Goal: Information Seeking & Learning: Find contact information

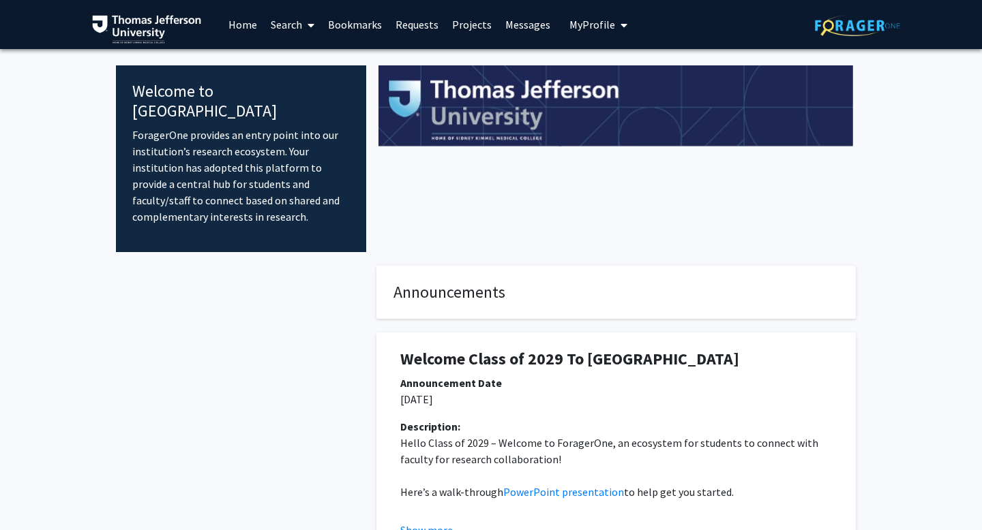
click at [275, 23] on link "Search" at bounding box center [292, 25] width 57 height 48
click at [295, 63] on span "Faculty/Staff" at bounding box center [314, 62] width 100 height 27
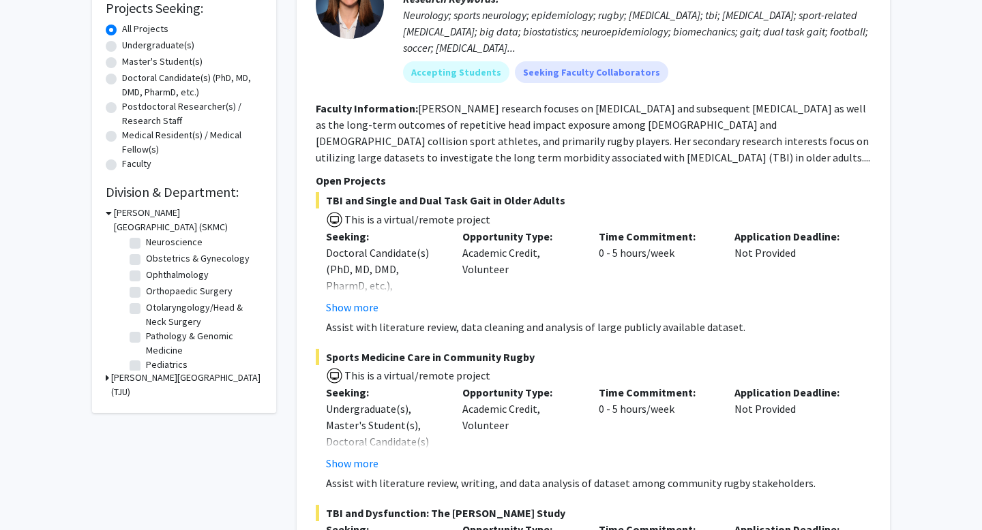
scroll to position [423, 0]
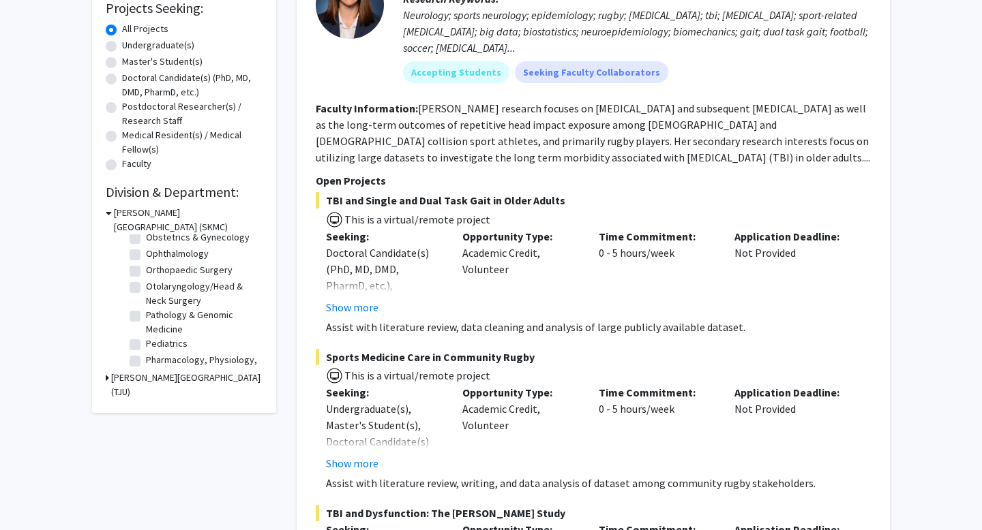
click at [146, 255] on label "Ophthalmology" at bounding box center [177, 254] width 63 height 14
click at [146, 255] on input "Ophthalmology" at bounding box center [150, 251] width 9 height 9
checkbox input "true"
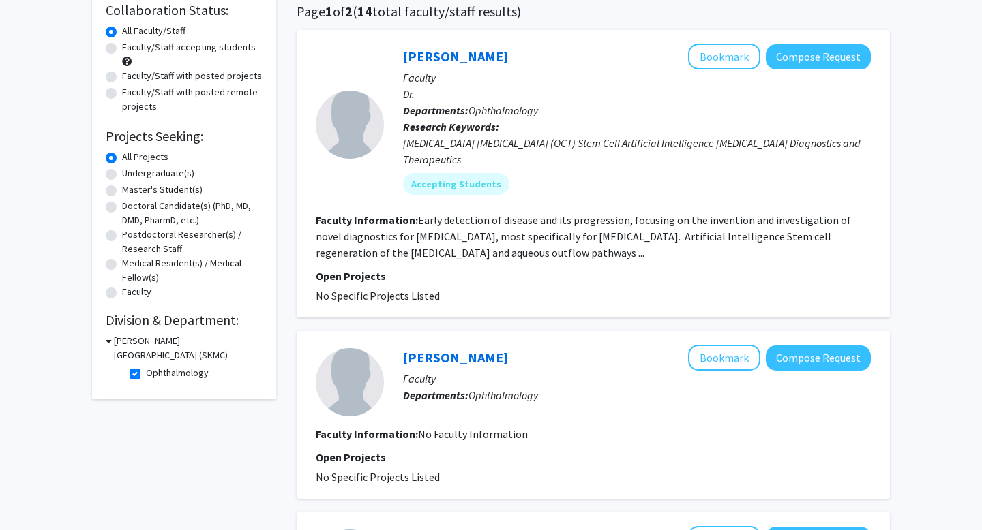
scroll to position [398, 0]
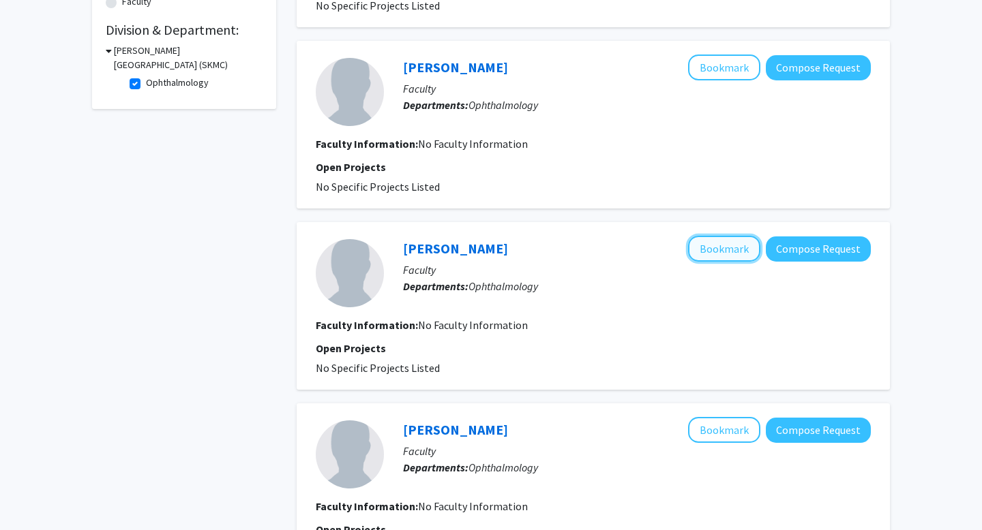
click at [725, 250] on button "Bookmark" at bounding box center [724, 249] width 72 height 26
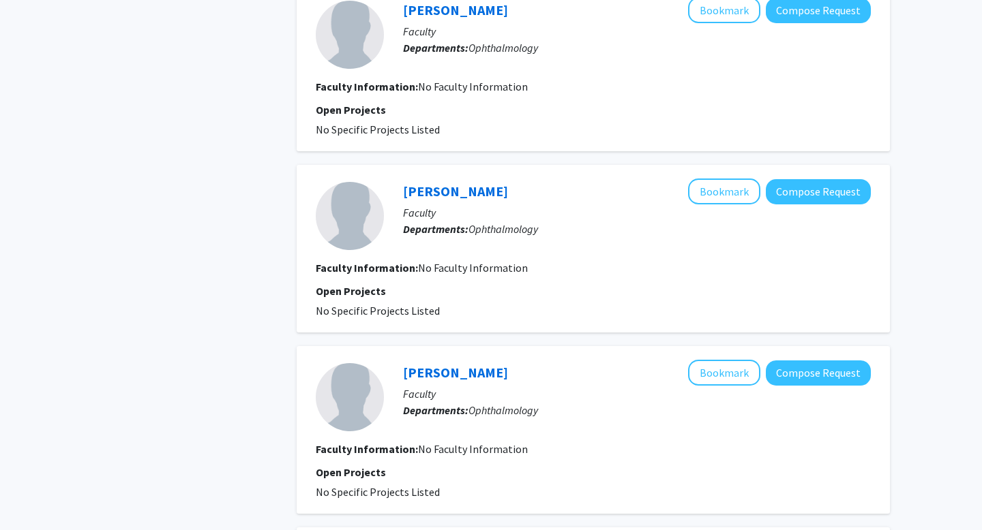
scroll to position [1199, 0]
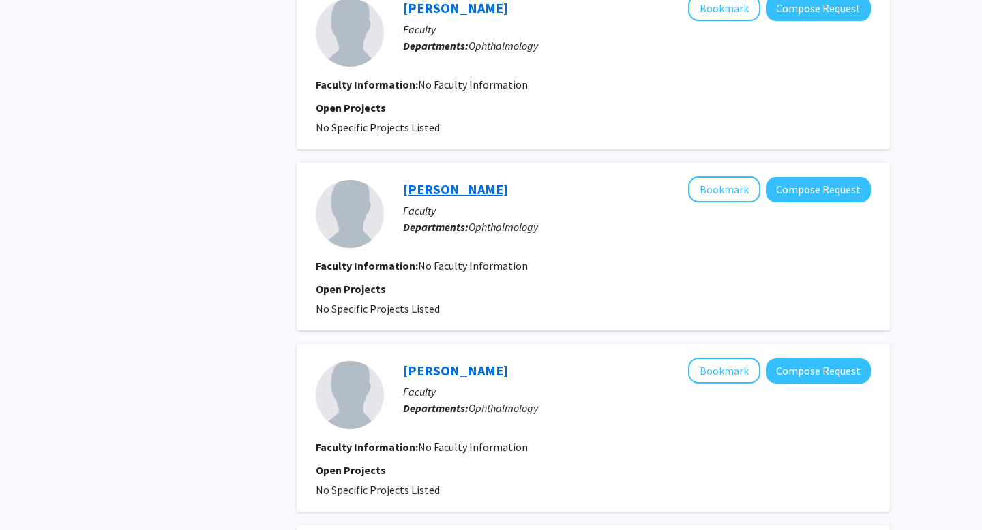
click at [436, 193] on link "[PERSON_NAME]" at bounding box center [455, 189] width 105 height 17
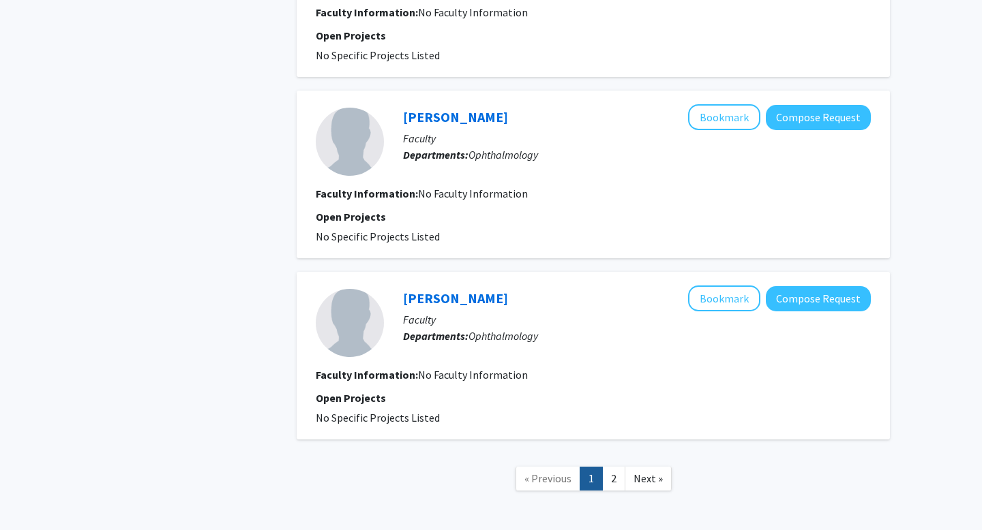
scroll to position [1694, 0]
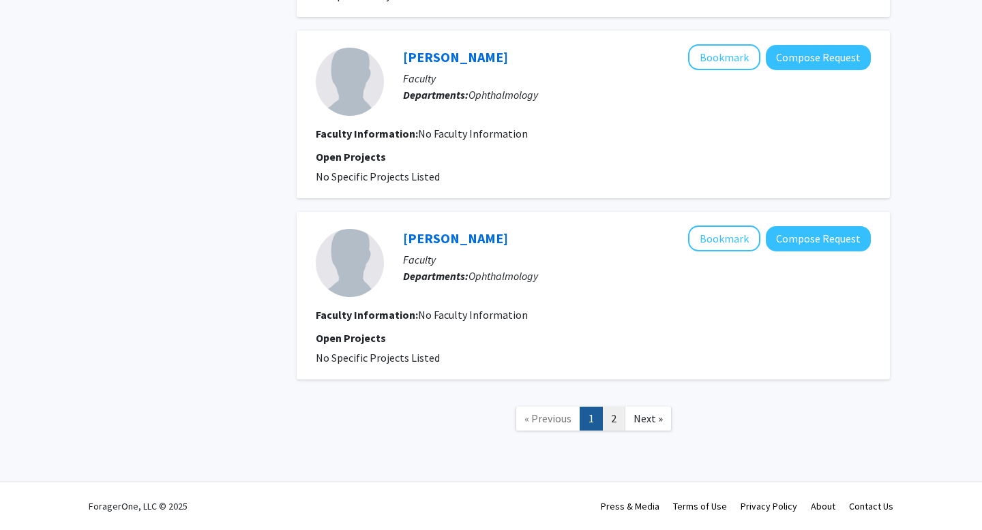
click at [614, 423] on link "2" at bounding box center [613, 419] width 23 height 24
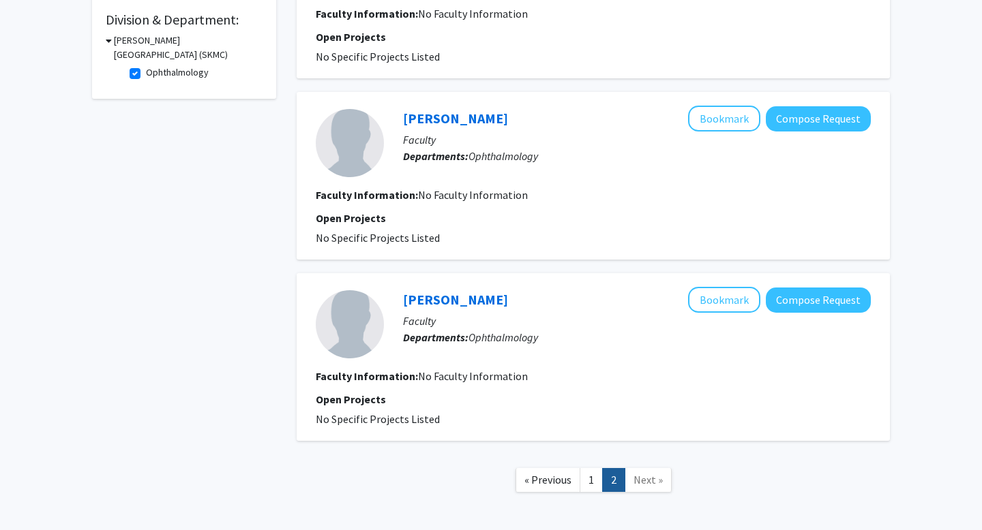
scroll to position [470, 0]
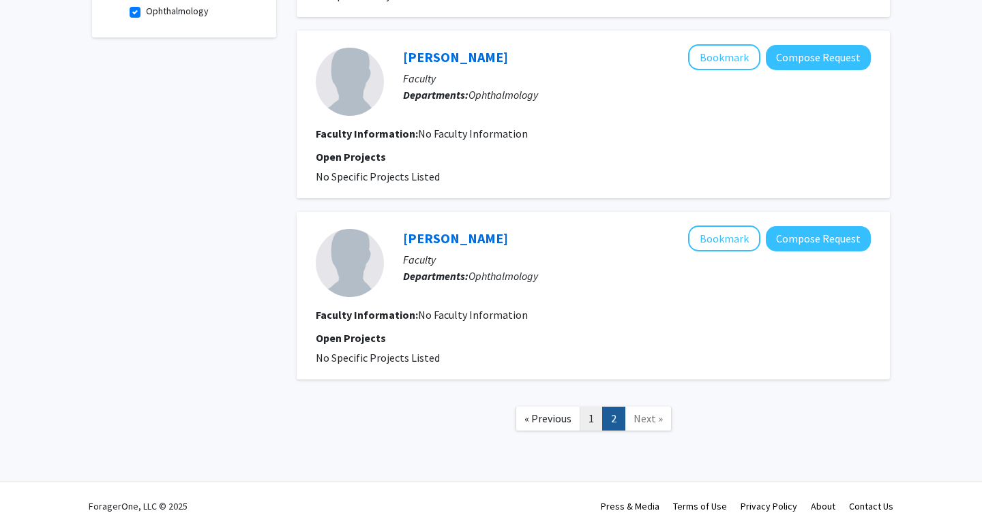
click at [590, 424] on link "1" at bounding box center [591, 419] width 23 height 24
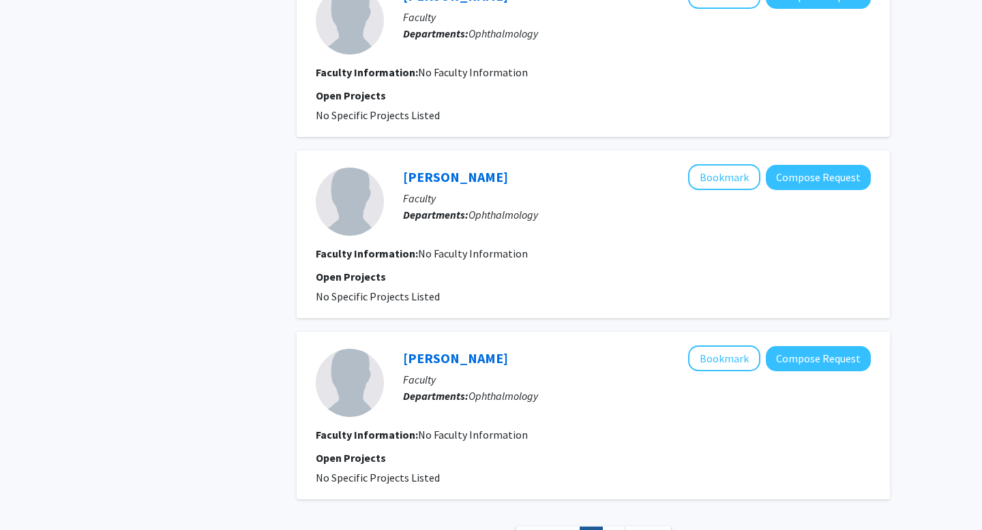
scroll to position [1419, 0]
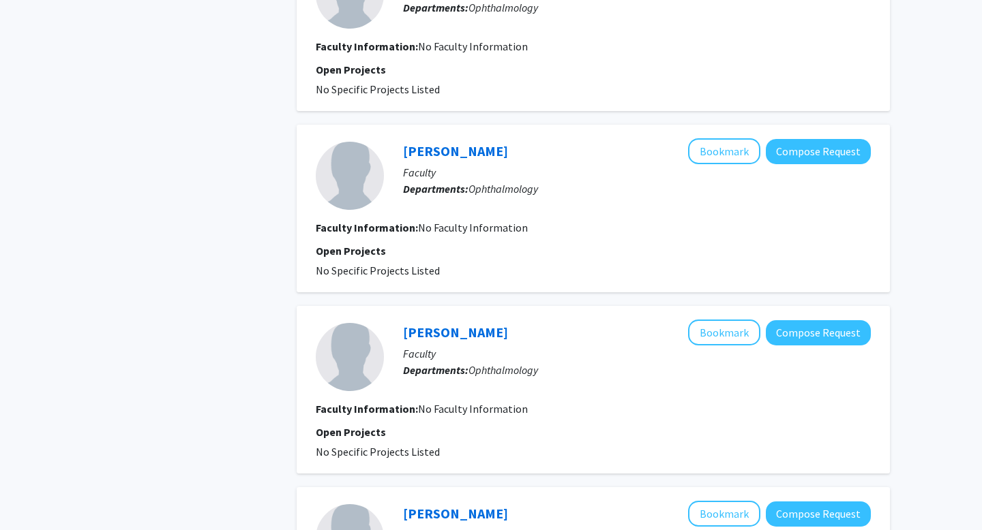
drag, startPoint x: 400, startPoint y: 146, endPoint x: 523, endPoint y: 149, distance: 123.4
click at [523, 149] on div "[PERSON_NAME] Bookmark Compose Request Faculty Departments: Ophthalmology" at bounding box center [627, 175] width 487 height 74
copy link "[PERSON_NAME]"
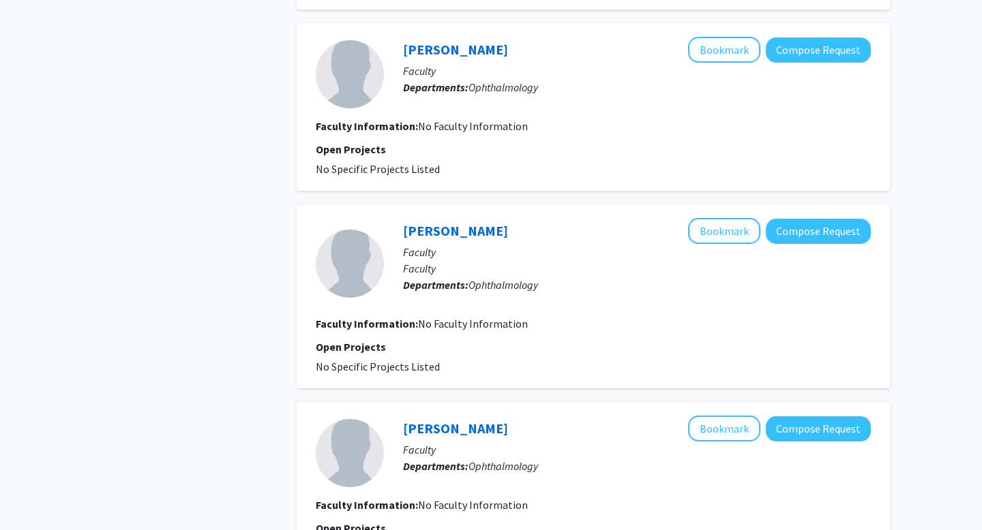
scroll to position [769, 0]
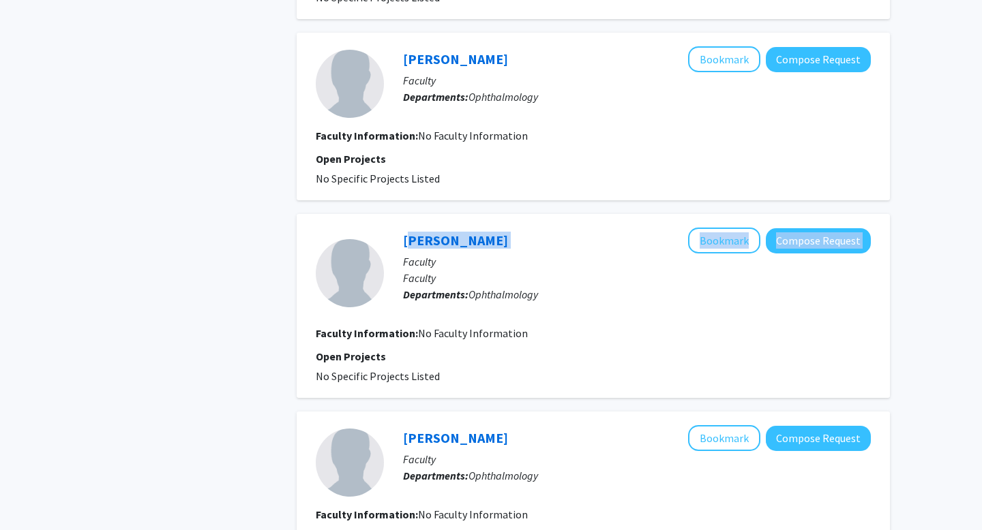
drag, startPoint x: 513, startPoint y: 237, endPoint x: 399, endPoint y: 235, distance: 114.6
click at [399, 235] on div "[PERSON_NAME] Bookmark Compose Request Faculty Faculty Departments: Ophthalmolo…" at bounding box center [627, 273] width 487 height 91
copy div "[PERSON_NAME] Bookmark Compose Request"
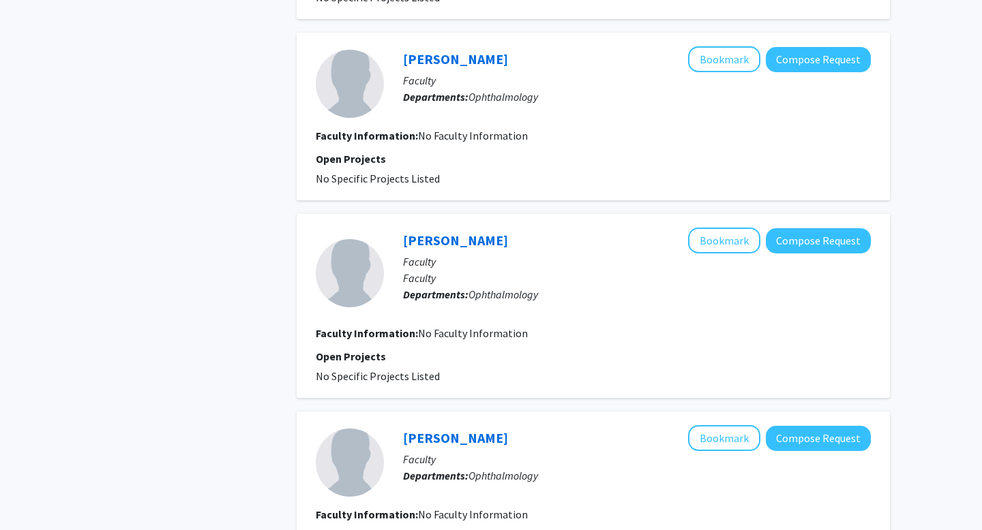
click at [266, 298] on div "Refine By Collaboration Status: Collaboration Status All Faculty/Staff Collabor…" at bounding box center [184, 337] width 205 height 2094
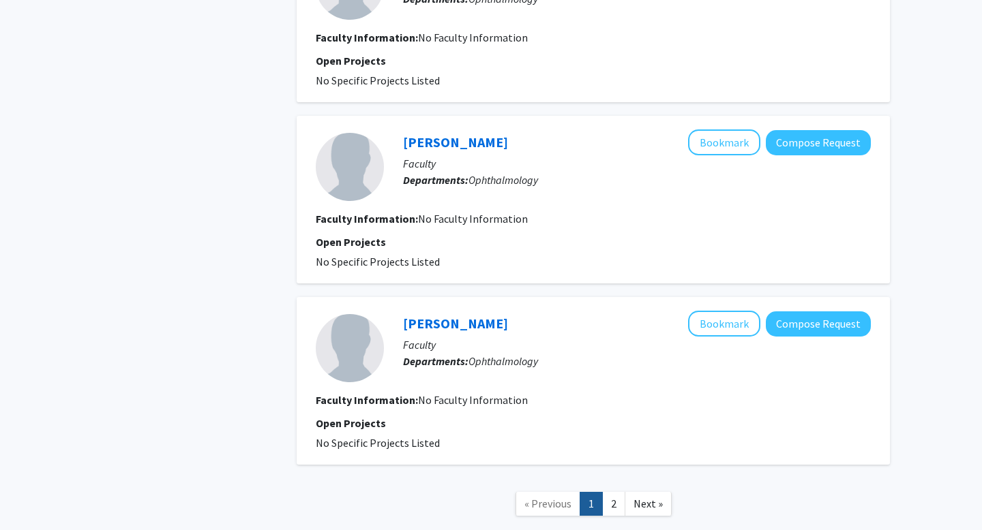
scroll to position [1694, 0]
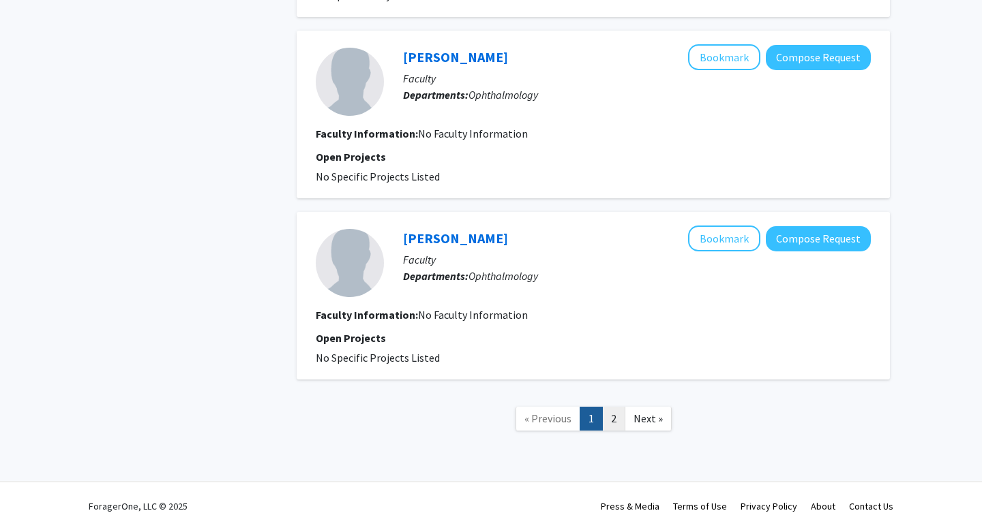
click at [618, 424] on link "2" at bounding box center [613, 419] width 23 height 24
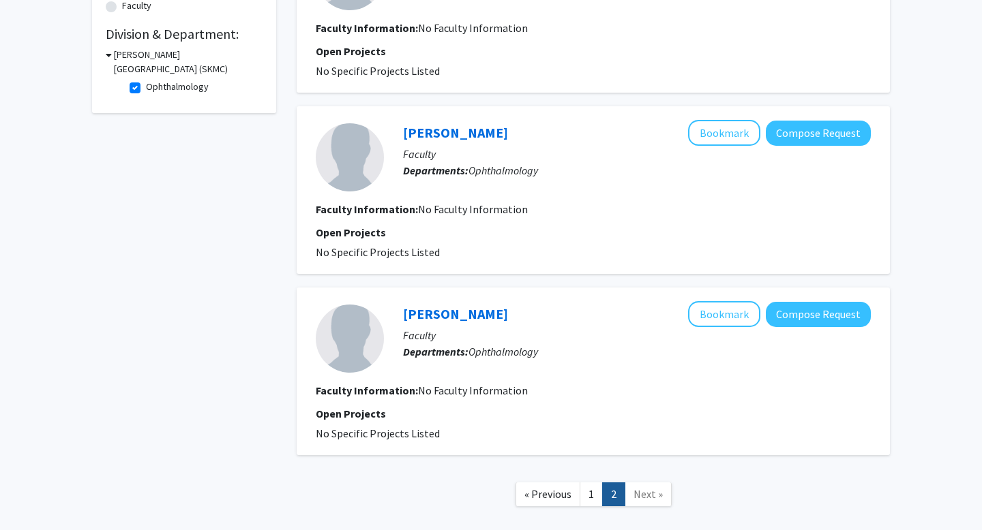
scroll to position [132, 0]
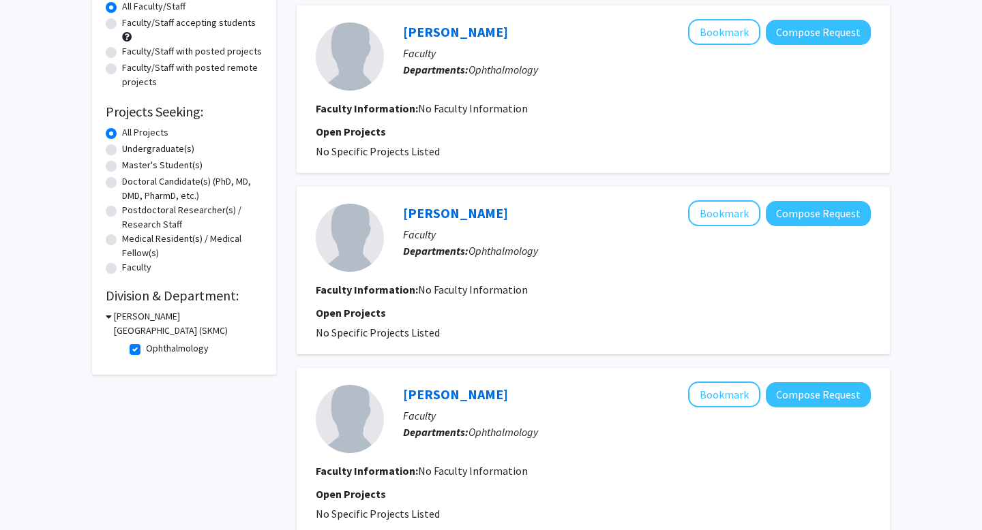
drag, startPoint x: 483, startPoint y: 211, endPoint x: 402, endPoint y: 210, distance: 81.1
click at [402, 210] on div "[PERSON_NAME] Bookmark Compose Request Faculty Departments: Ophthalmology" at bounding box center [627, 237] width 487 height 74
copy link "[PERSON_NAME]"
click at [265, 445] on div "Refine By Collaboration Status: Collaboration Status All Faculty/Staff Collabor…" at bounding box center [184, 361] width 205 height 869
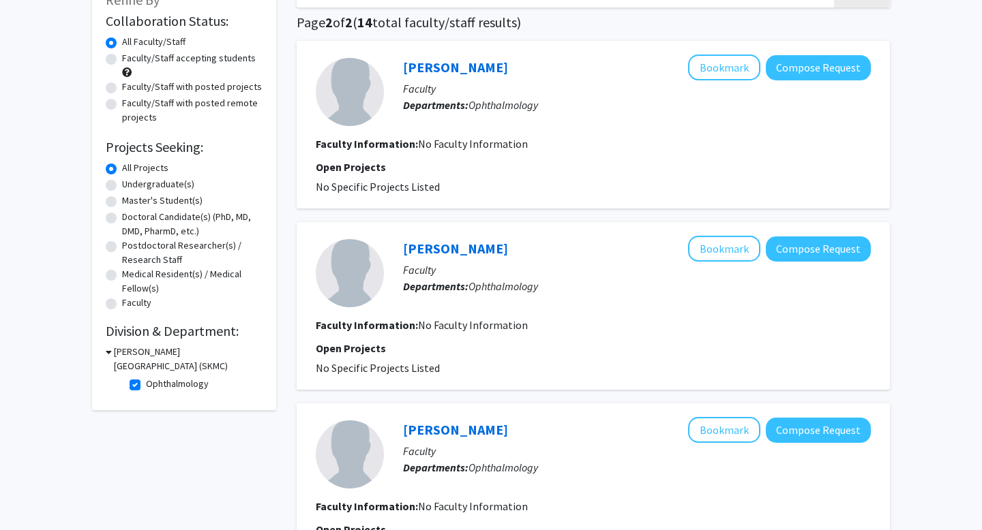
scroll to position [0, 0]
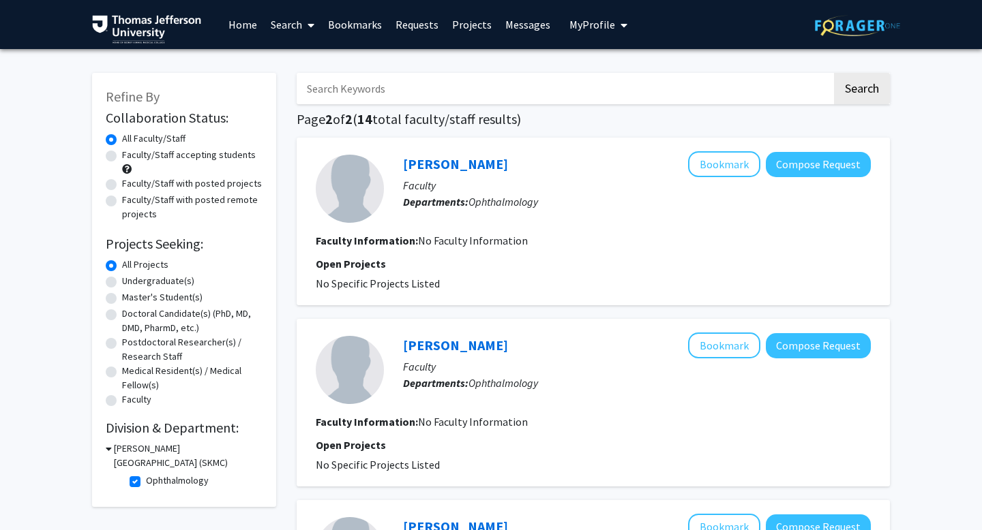
drag, startPoint x: 532, startPoint y: 164, endPoint x: 385, endPoint y: 160, distance: 147.3
click at [385, 160] on div "[PERSON_NAME] Bookmark Compose Request Faculty Departments: Ophthalmology" at bounding box center [627, 188] width 487 height 74
copy link "[PERSON_NAME]"
click at [290, 319] on div "Search Page 2 of 2 ( 14 total faculty/staff results) [PERSON_NAME] Bookmark Com…" at bounding box center [593, 493] width 614 height 869
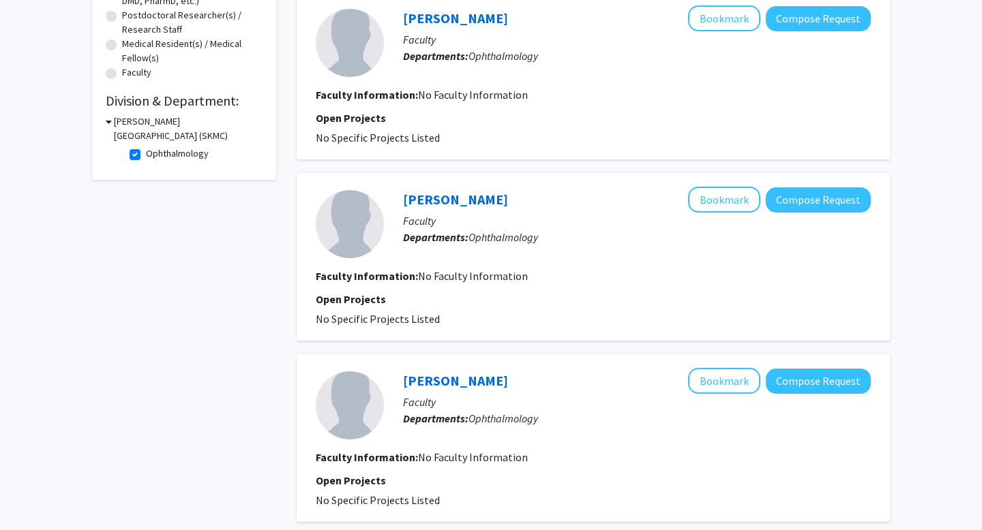
scroll to position [391, 0]
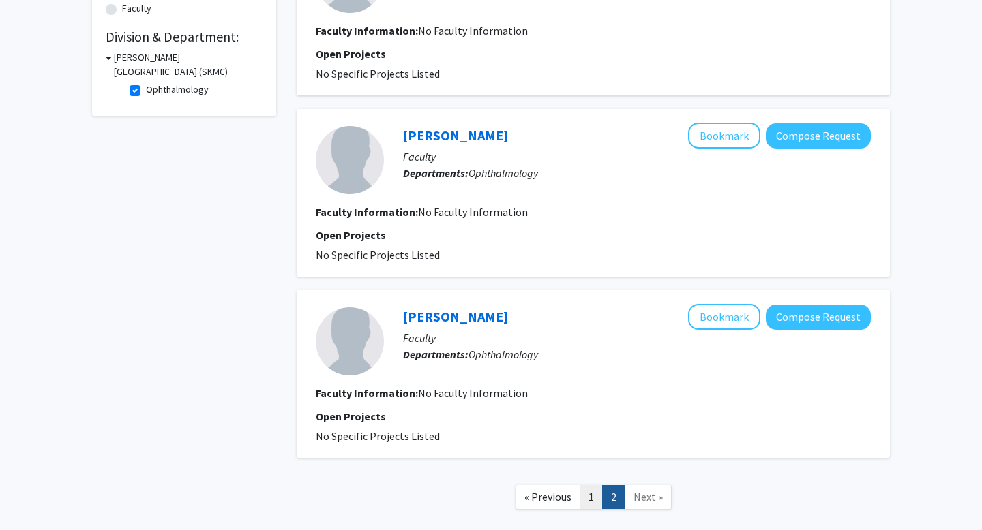
click at [598, 501] on link "1" at bounding box center [591, 497] width 23 height 24
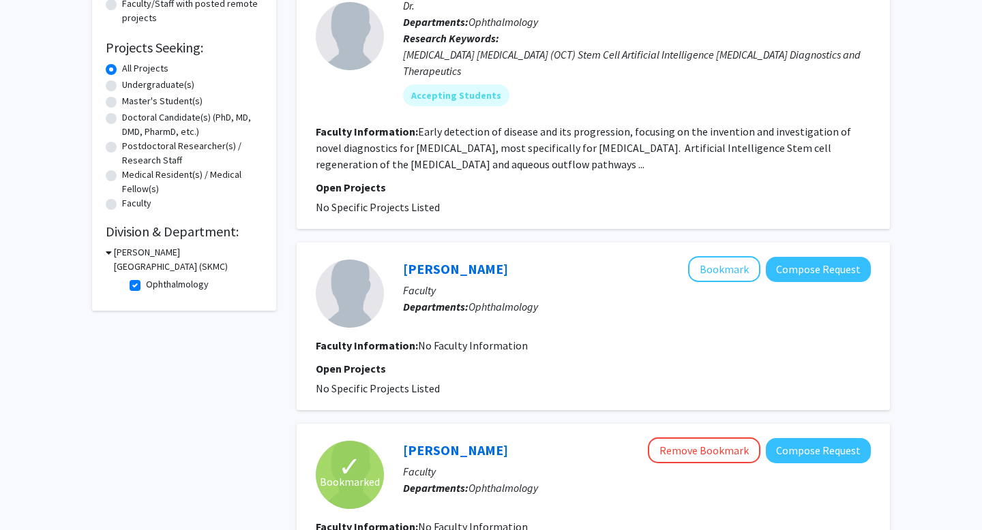
scroll to position [339, 0]
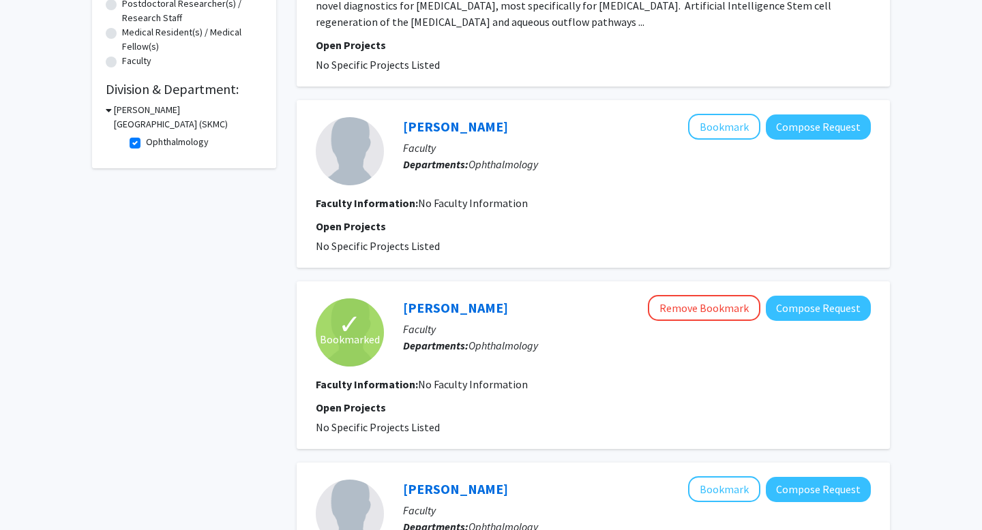
drag, startPoint x: 477, startPoint y: 113, endPoint x: 395, endPoint y: 116, distance: 82.5
click at [395, 116] on div "[PERSON_NAME] Bookmark Compose Request Faculty Departments: Ophthalmology Facul…" at bounding box center [593, 184] width 593 height 168
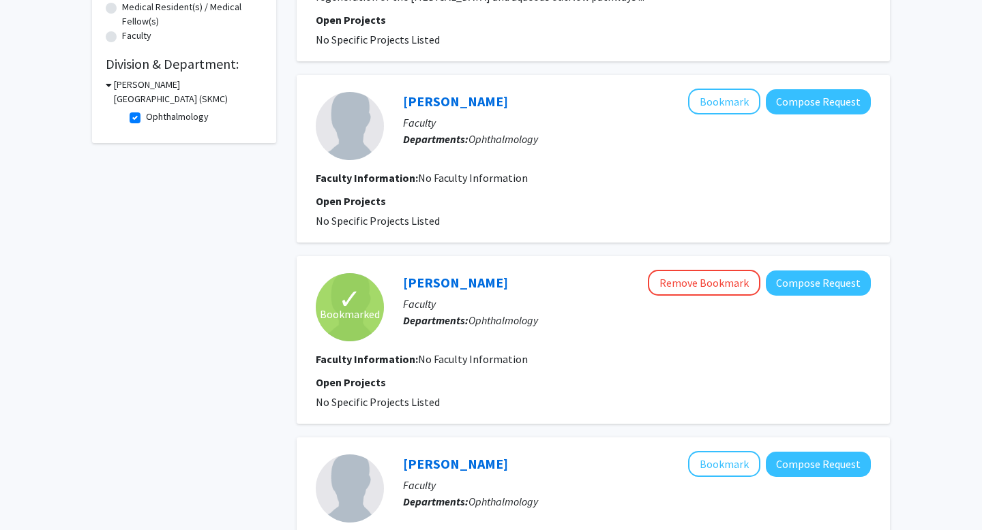
scroll to position [369, 0]
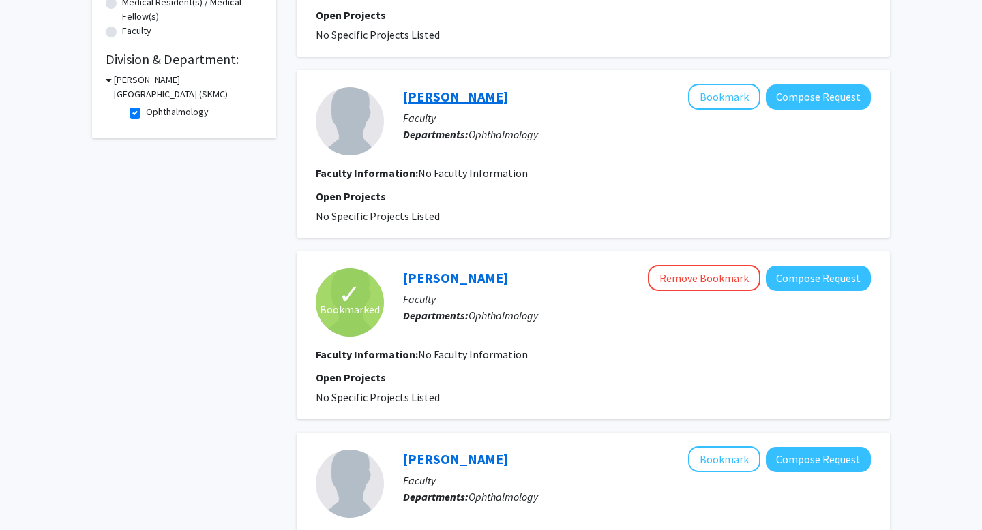
click at [432, 95] on link "[PERSON_NAME]" at bounding box center [455, 96] width 105 height 17
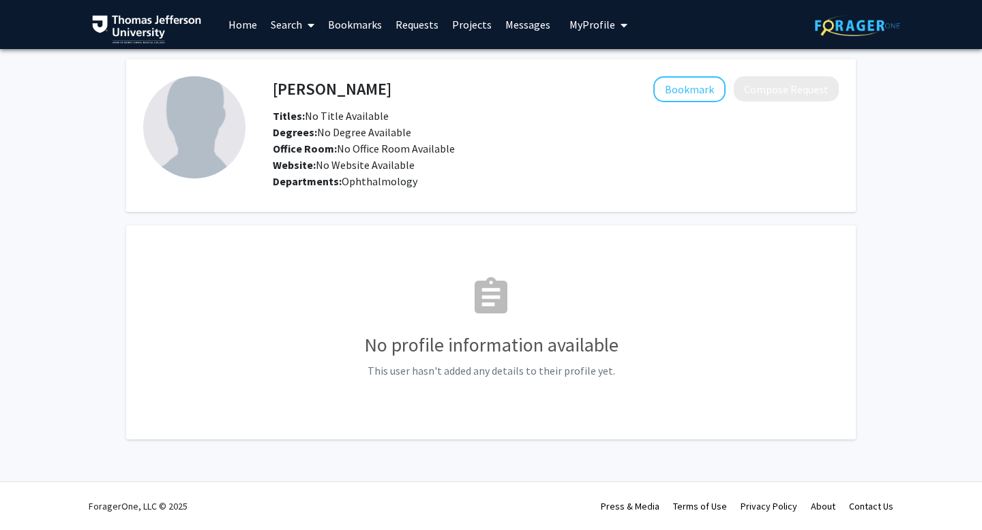
click at [198, 146] on img at bounding box center [194, 127] width 102 height 102
click at [315, 148] on b "Office Room:" at bounding box center [305, 149] width 64 height 14
